Goal: Find specific page/section: Find specific page/section

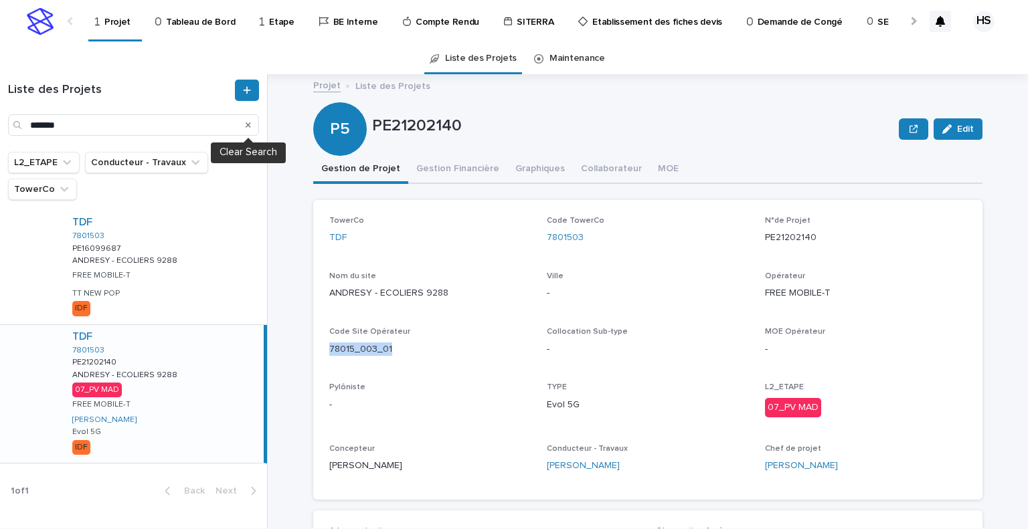
click at [249, 128] on icon "Search" at bounding box center [248, 125] width 5 height 8
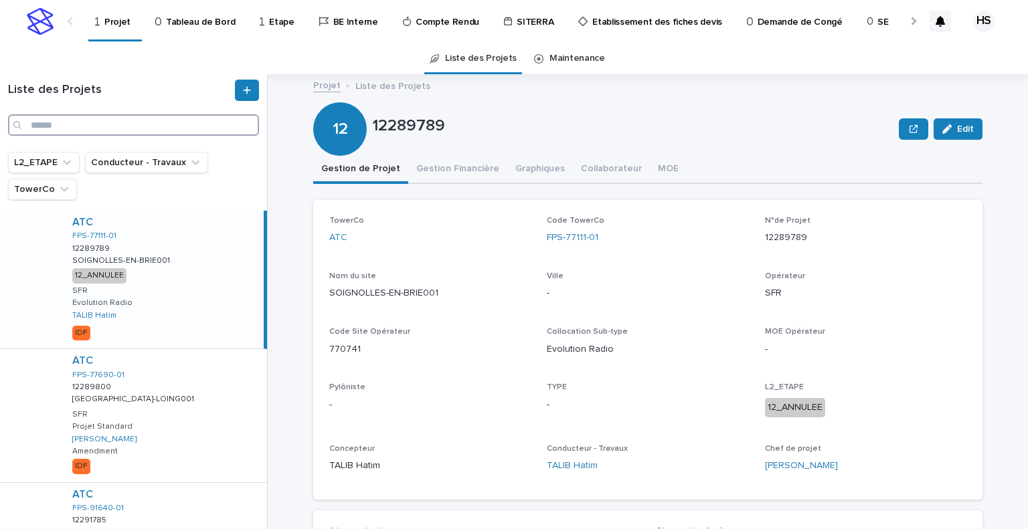
click at [128, 125] on input "Search" at bounding box center [133, 124] width 251 height 21
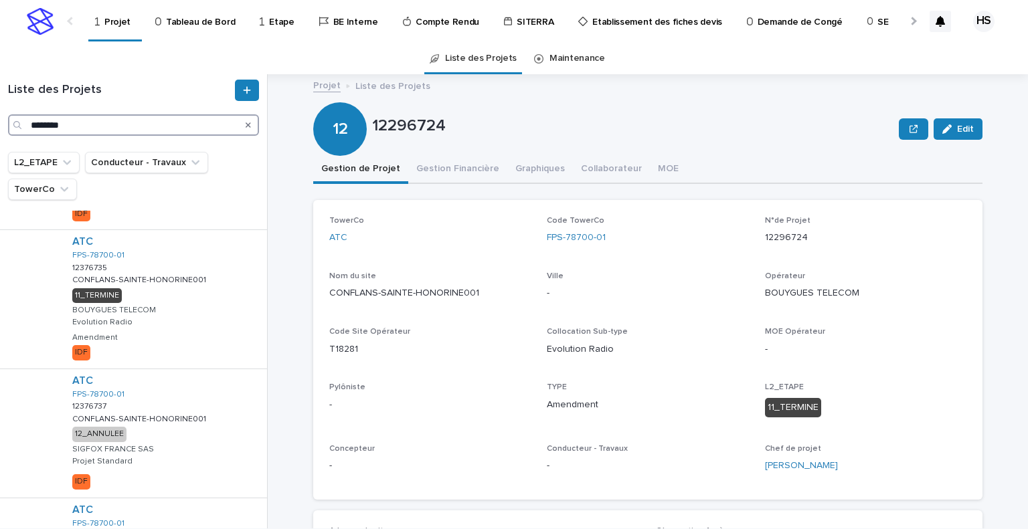
scroll to position [919, 0]
click at [181, 127] on input "********" at bounding box center [133, 124] width 251 height 21
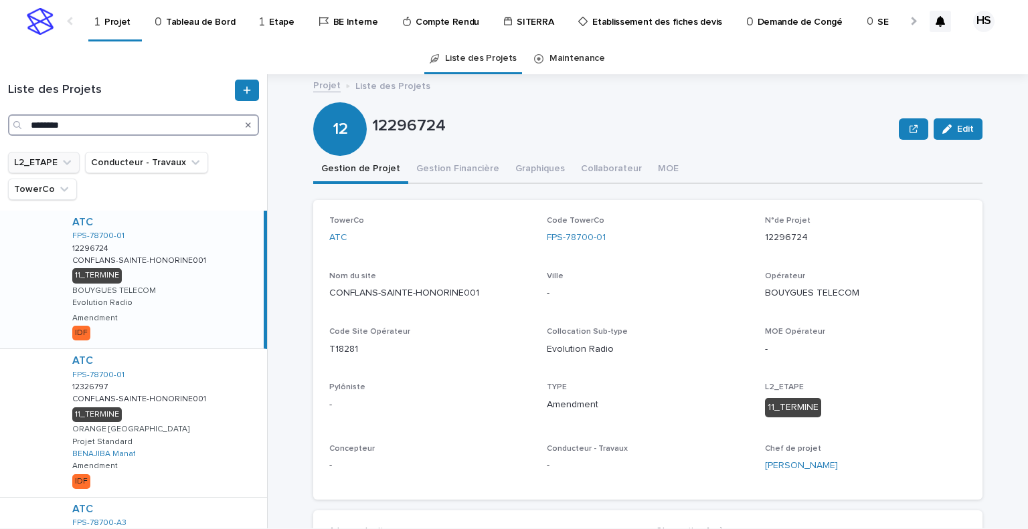
type input "********"
click at [56, 163] on button "L2_ETAPE" at bounding box center [44, 162] width 72 height 21
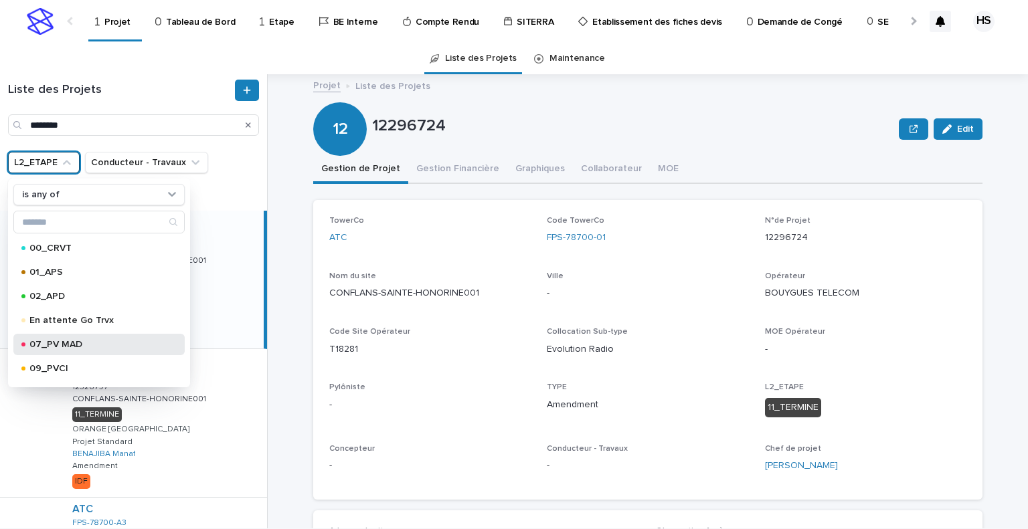
click at [77, 349] on div "07_PV MAD" at bounding box center [98, 344] width 171 height 21
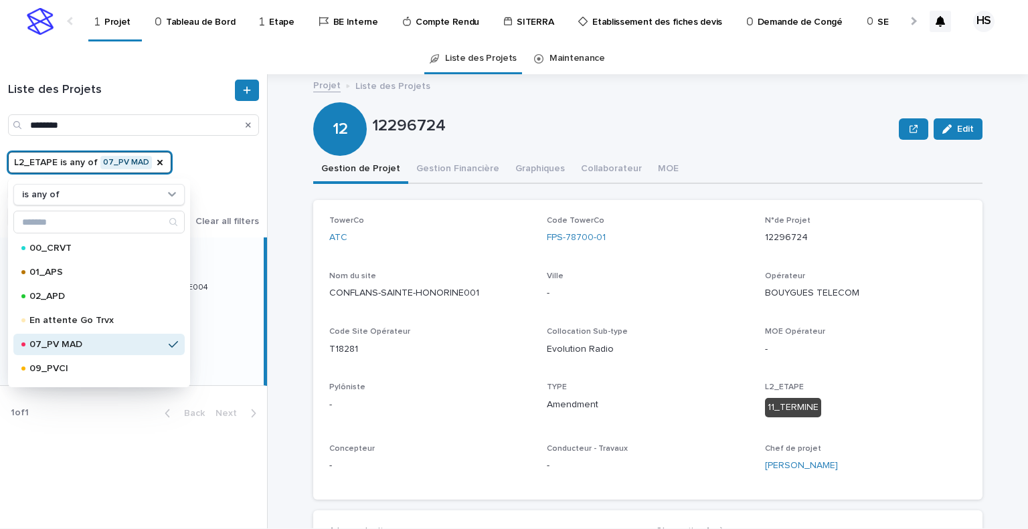
click at [248, 161] on div "L2_ETAPE is any of 07_PV MAD is any of 00_CRVT 01_APS 02_APD En attente Go Trvx…" at bounding box center [133, 189] width 251 height 75
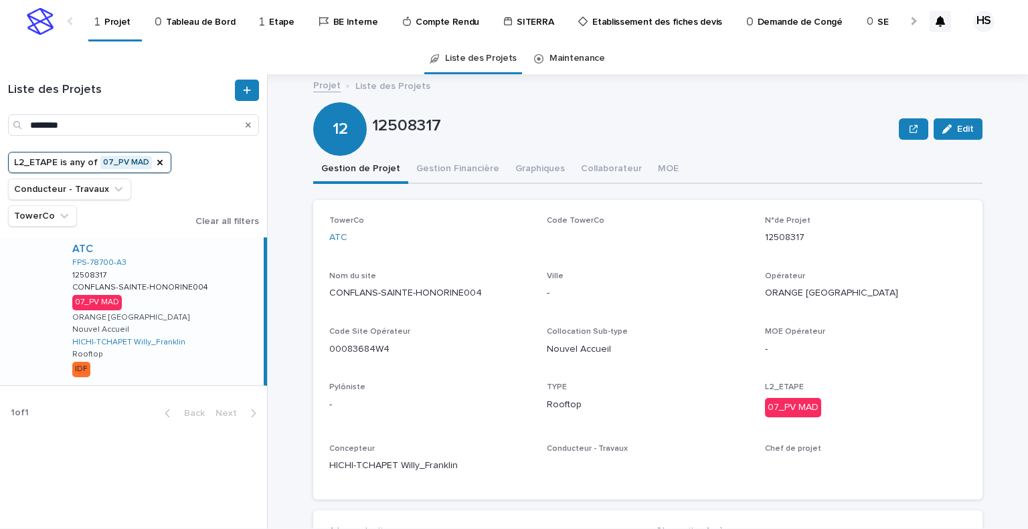
click at [191, 316] on div "ATC FPS-78700-A3 12508317 12508317 CONFLANS-SAINTE-HONORINE004 CONFLANS-SAINTE-…" at bounding box center [163, 312] width 202 height 148
click at [475, 167] on button "Gestion Financière" at bounding box center [457, 170] width 99 height 28
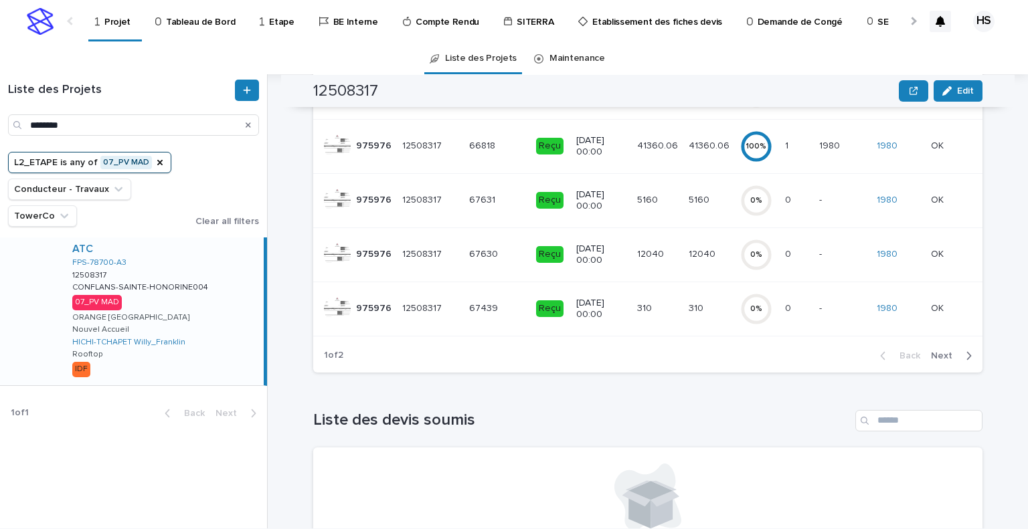
scroll to position [501, 0]
click at [945, 364] on button "Next" at bounding box center [953, 358] width 57 height 12
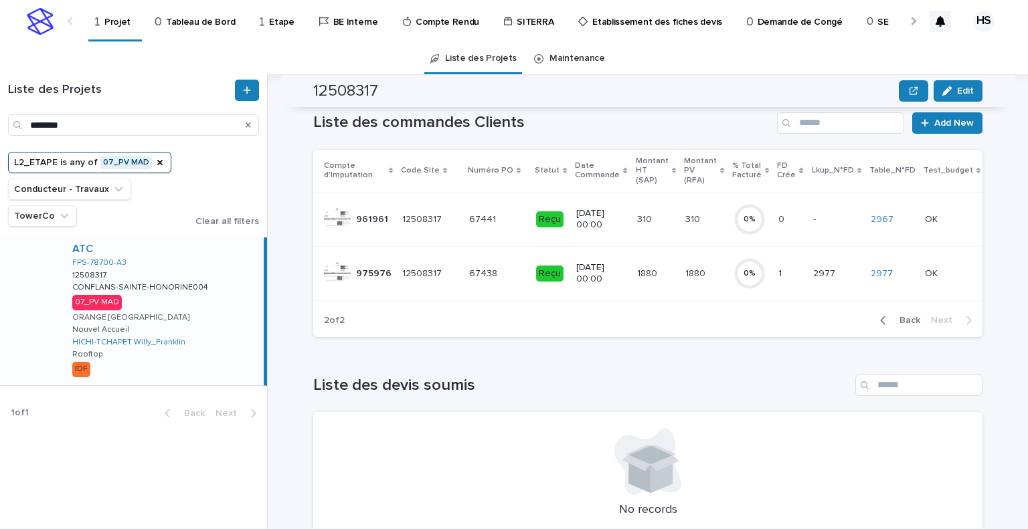
scroll to position [110, 0]
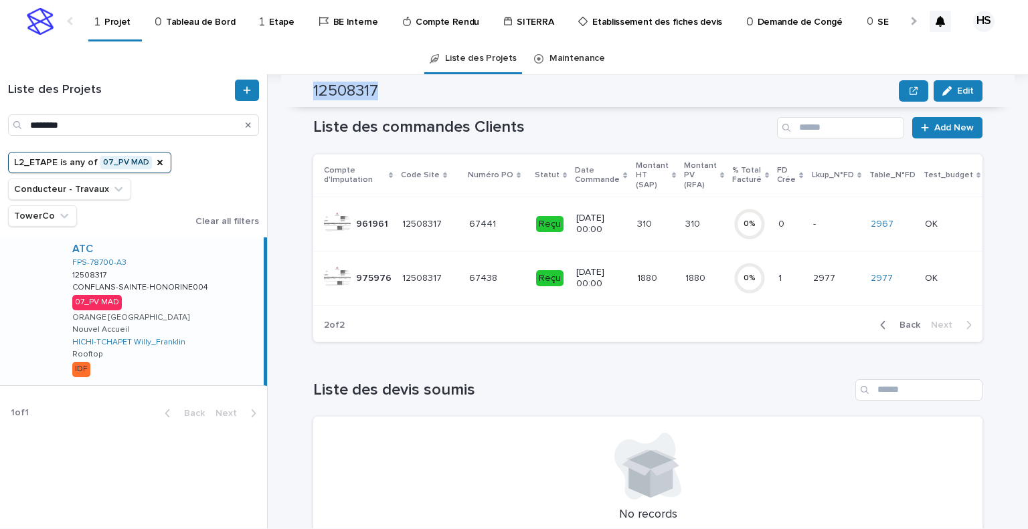
drag, startPoint x: 382, startPoint y: 86, endPoint x: 308, endPoint y: 82, distance: 73.7
click at [313, 82] on div "12508317 Edit" at bounding box center [647, 91] width 669 height 32
copy h2 "12508317"
click at [905, 330] on span "Back" at bounding box center [905, 324] width 29 height 9
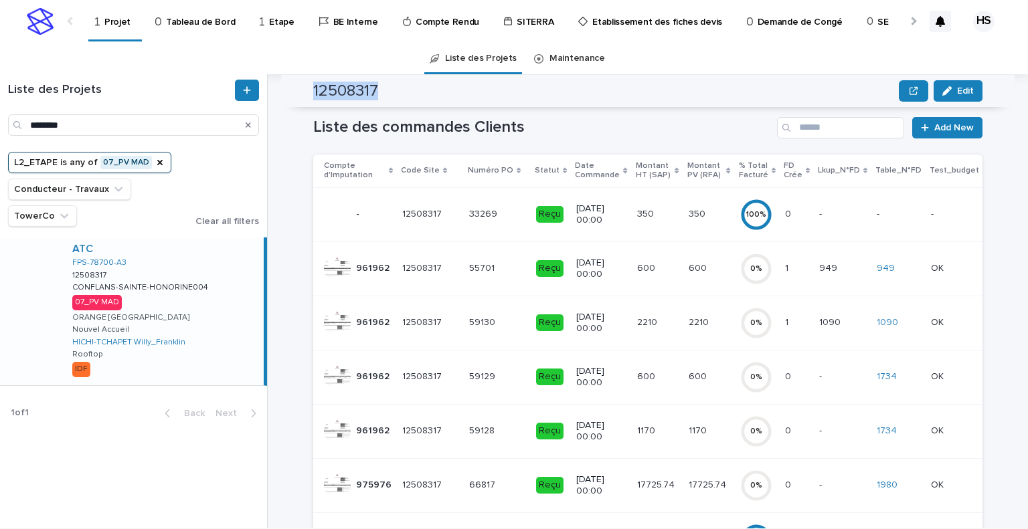
scroll to position [321, 0]
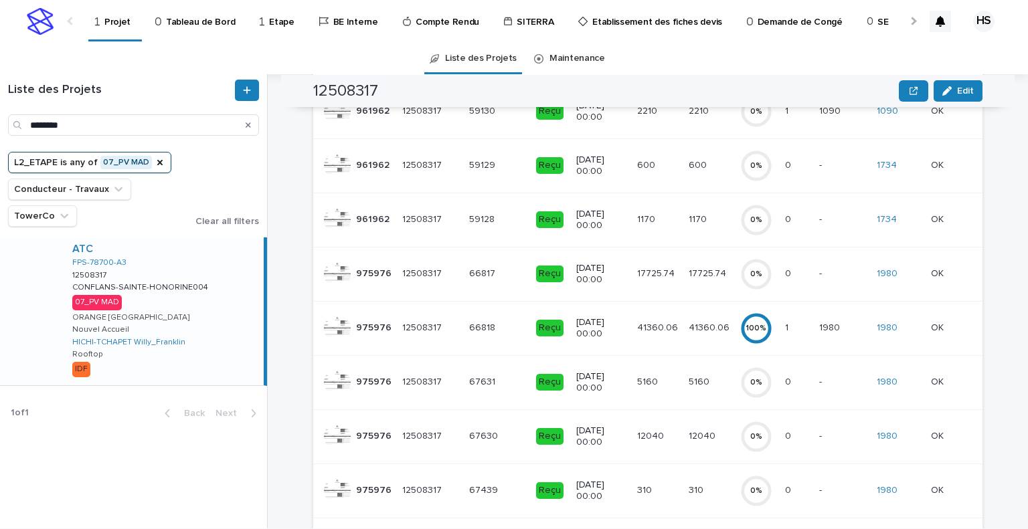
click at [819, 326] on p "1980" at bounding box center [830, 327] width 23 height 14
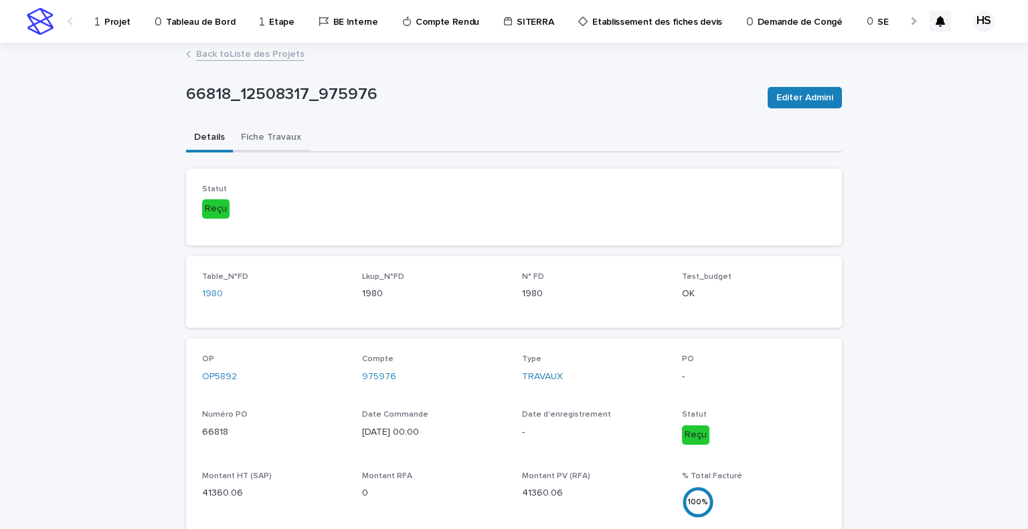
click at [272, 138] on button "Fiche Travaux" at bounding box center [271, 138] width 76 height 28
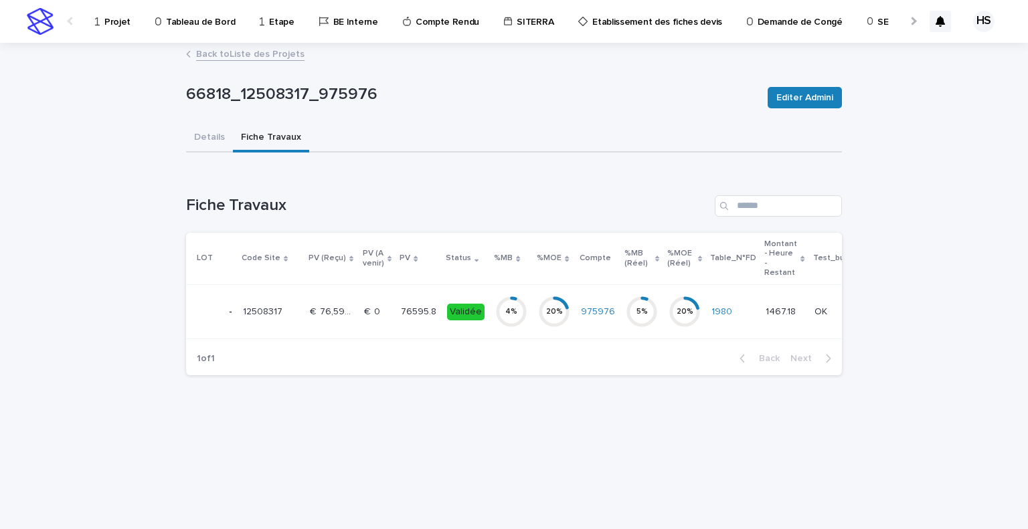
click at [364, 310] on p "€  0" at bounding box center [373, 311] width 19 height 14
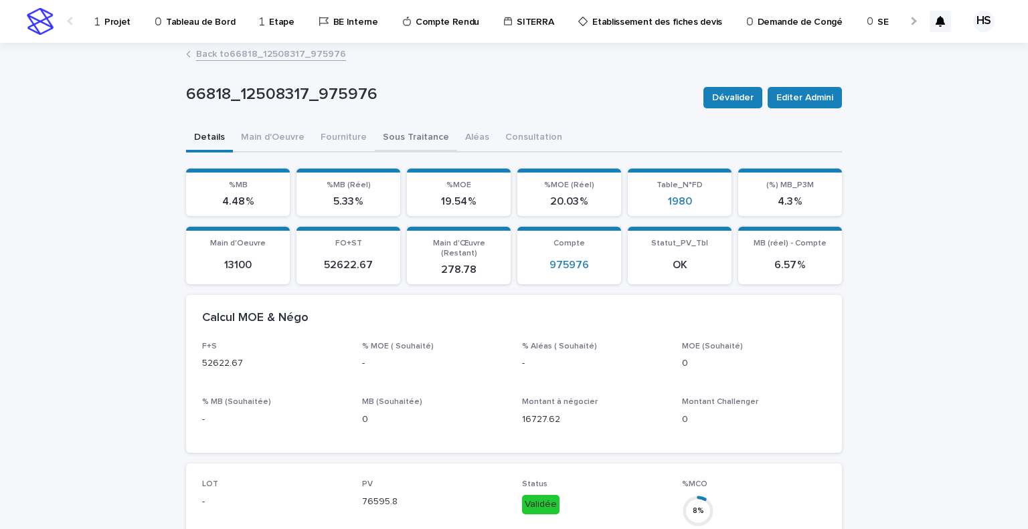
click at [415, 138] on button "Sous Traitance" at bounding box center [416, 138] width 82 height 28
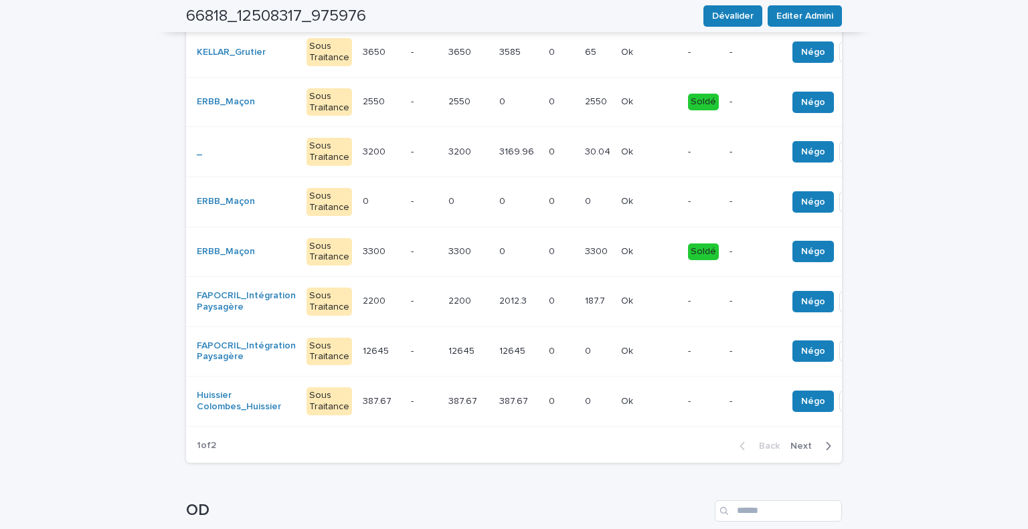
scroll to position [417, 0]
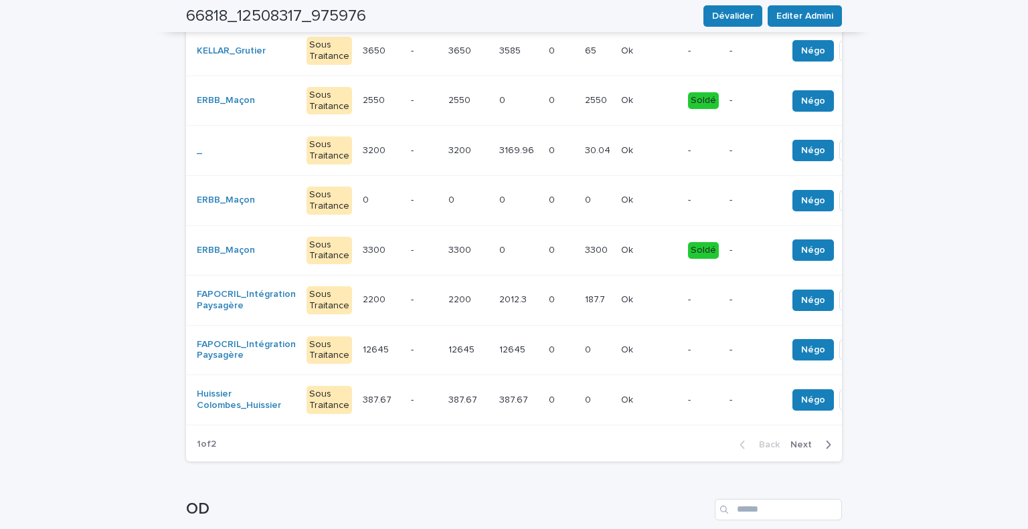
click at [812, 446] on span "Next" at bounding box center [804, 444] width 29 height 9
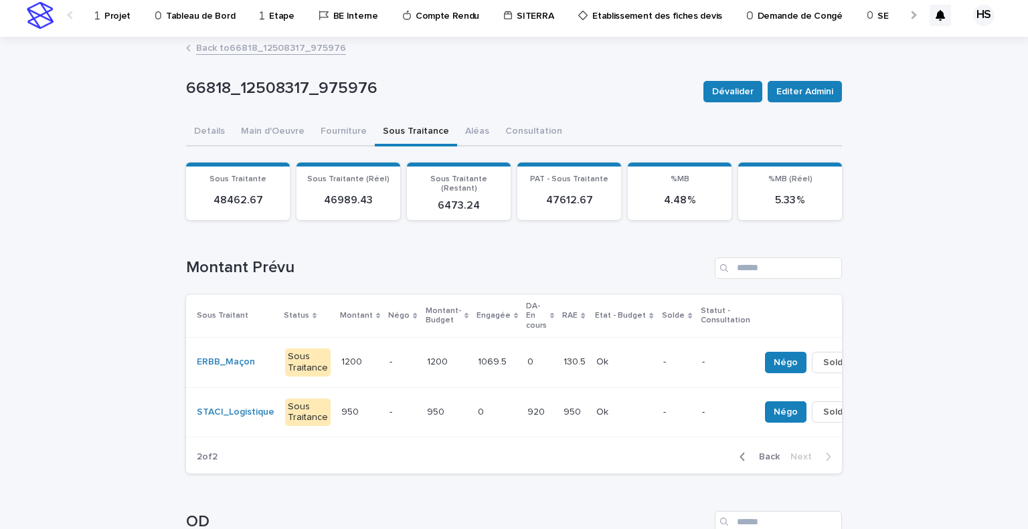
scroll to position [1, 0]
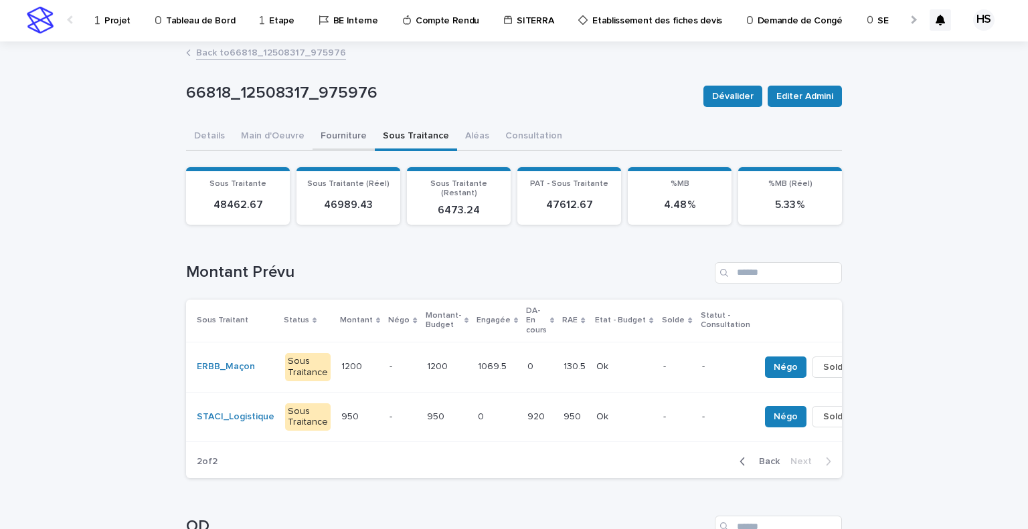
click at [352, 131] on button "Fourniture" at bounding box center [343, 137] width 62 height 28
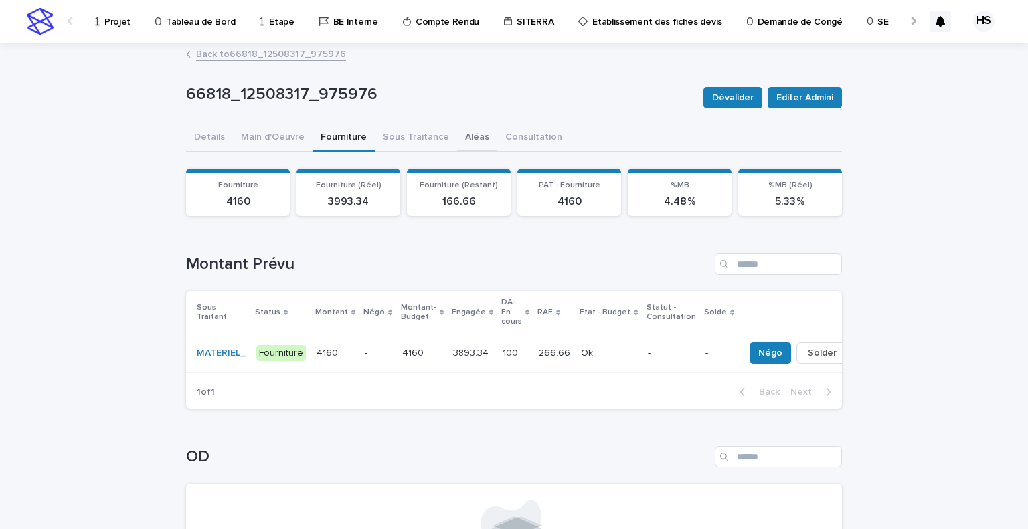
click at [457, 136] on button "Aléas" at bounding box center [477, 138] width 40 height 28
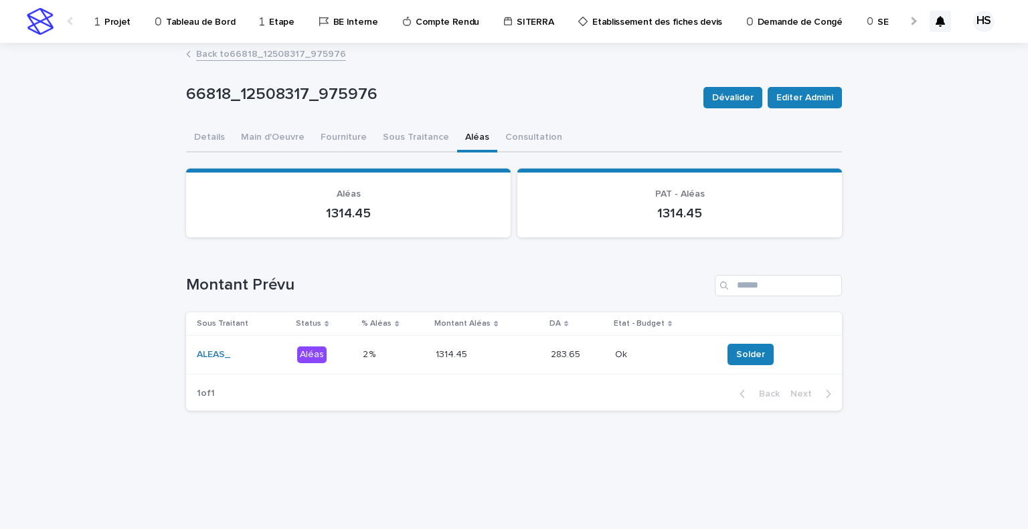
click at [504, 365] on div "1314.45 1314.45" at bounding box center [488, 355] width 104 height 22
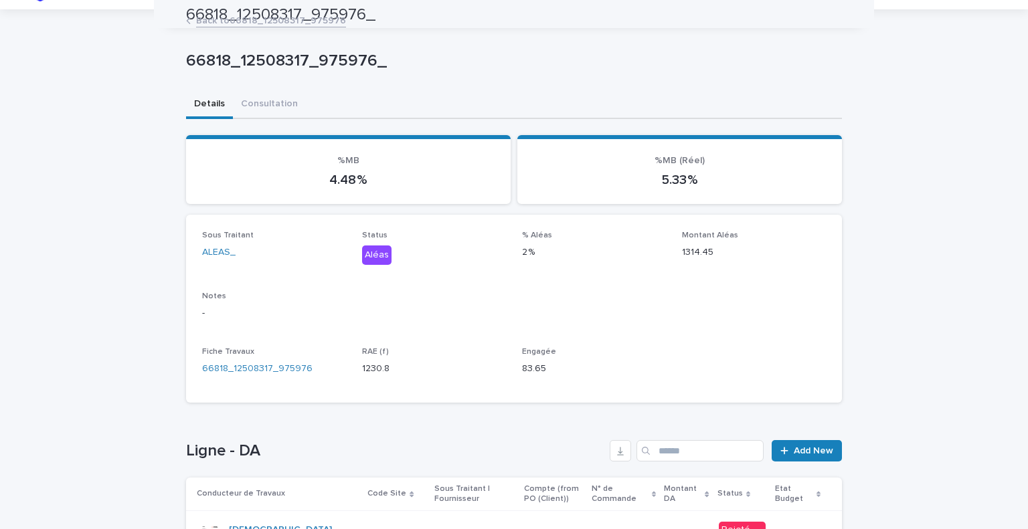
scroll to position [25, 0]
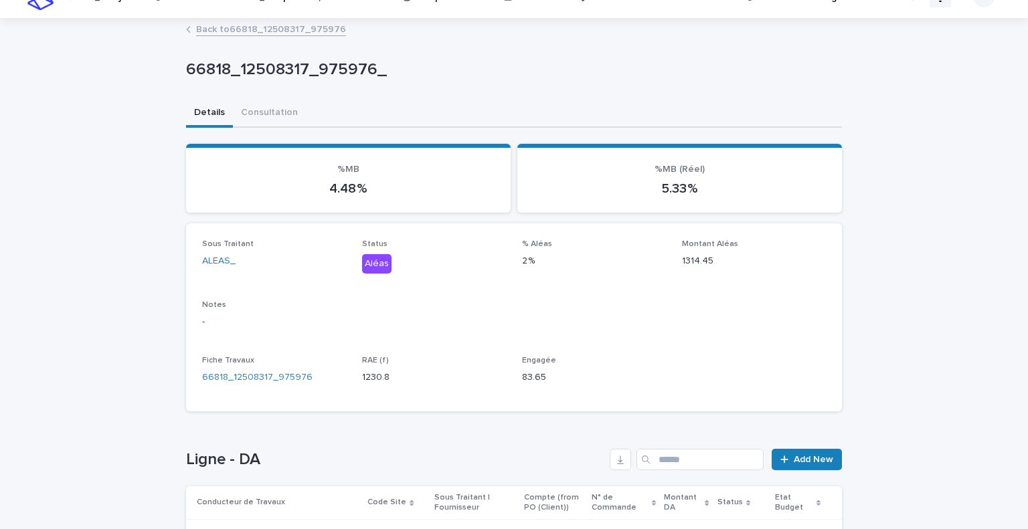
click at [292, 29] on link "Back to 66818_12508317_975976" at bounding box center [271, 28] width 150 height 15
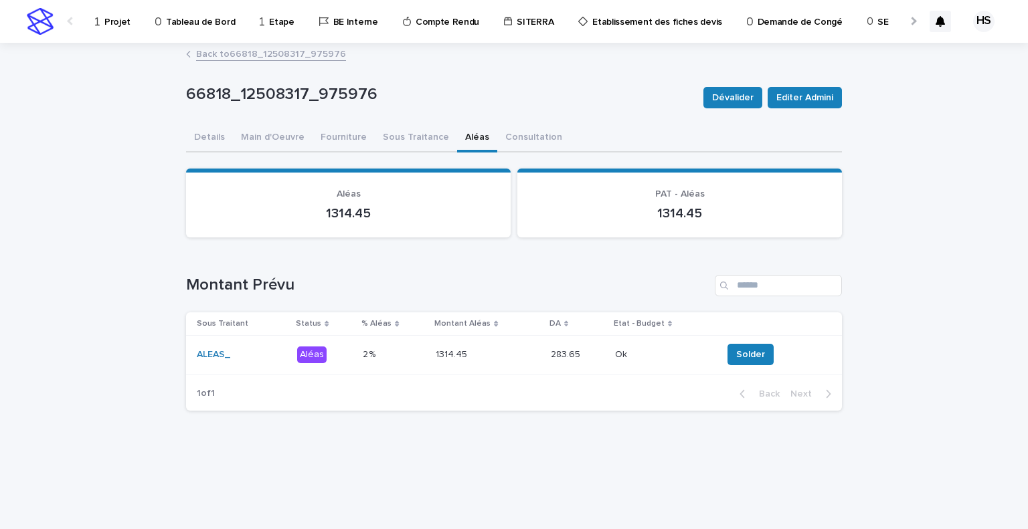
click at [292, 54] on link "Back to 66818_12508317_975976" at bounding box center [271, 52] width 150 height 15
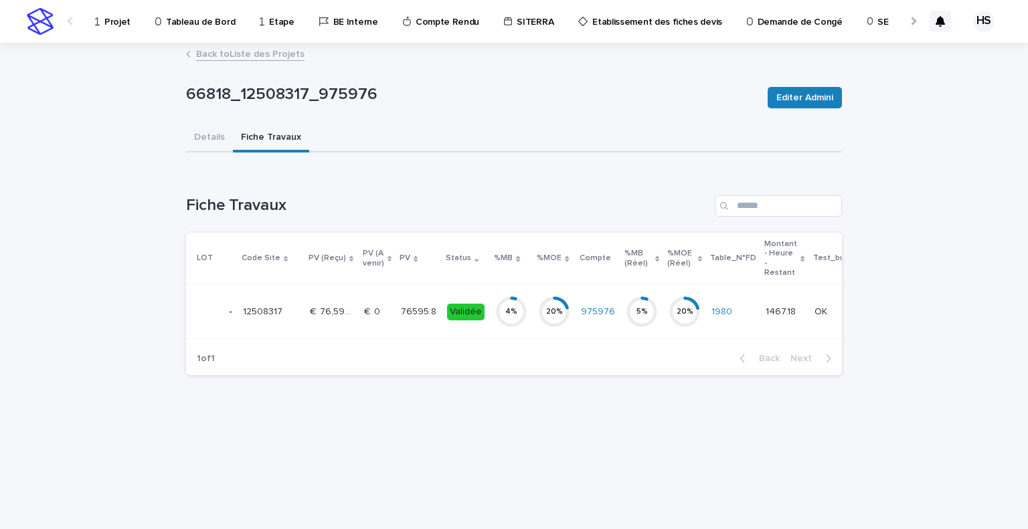
click at [276, 58] on link "Back to Liste des Projets" at bounding box center [250, 52] width 108 height 15
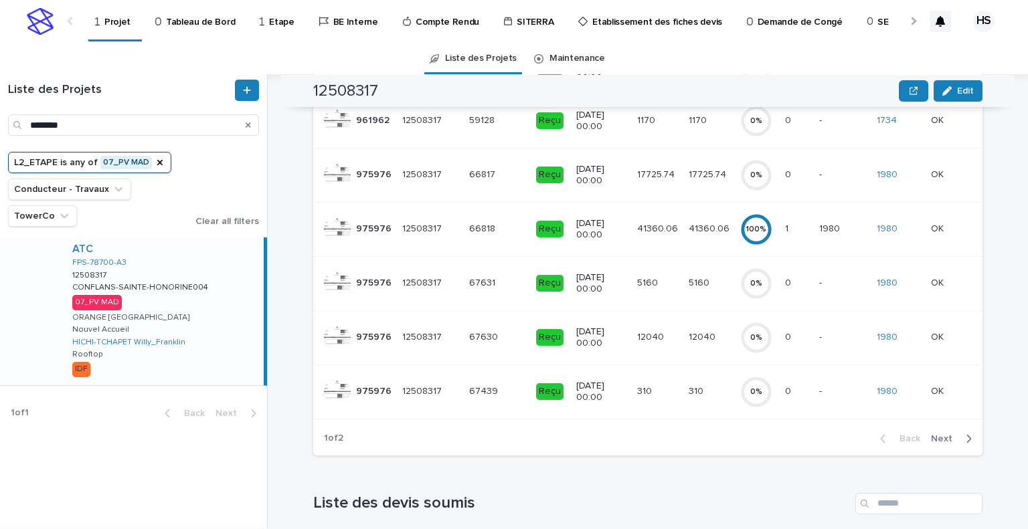
scroll to position [426, 0]
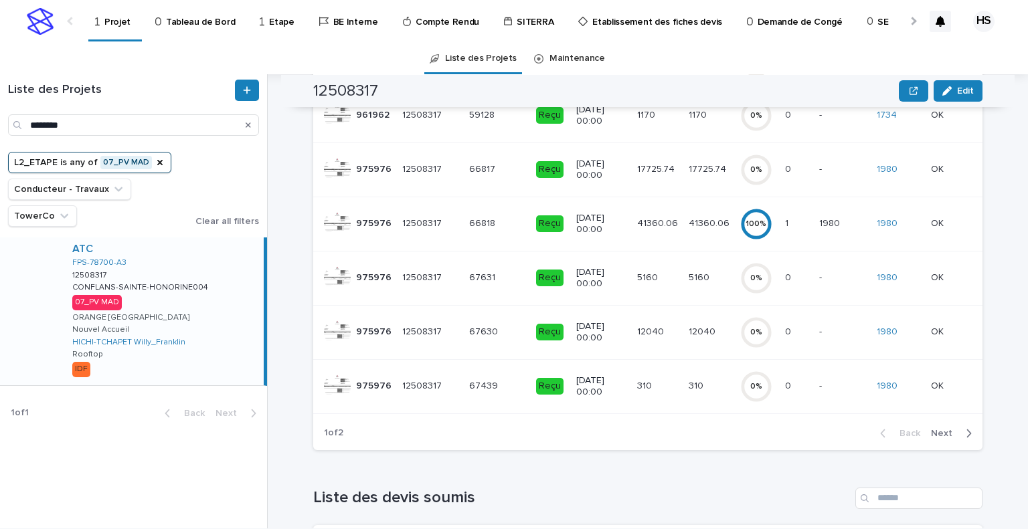
click at [943, 438] on span "Next" at bounding box center [945, 433] width 29 height 9
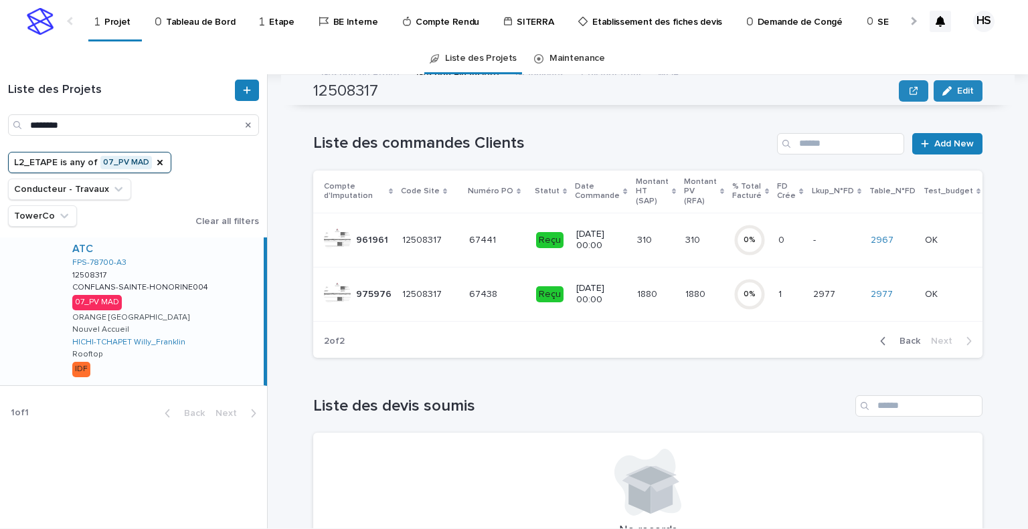
scroll to position [13, 0]
